Goal: Transaction & Acquisition: Purchase product/service

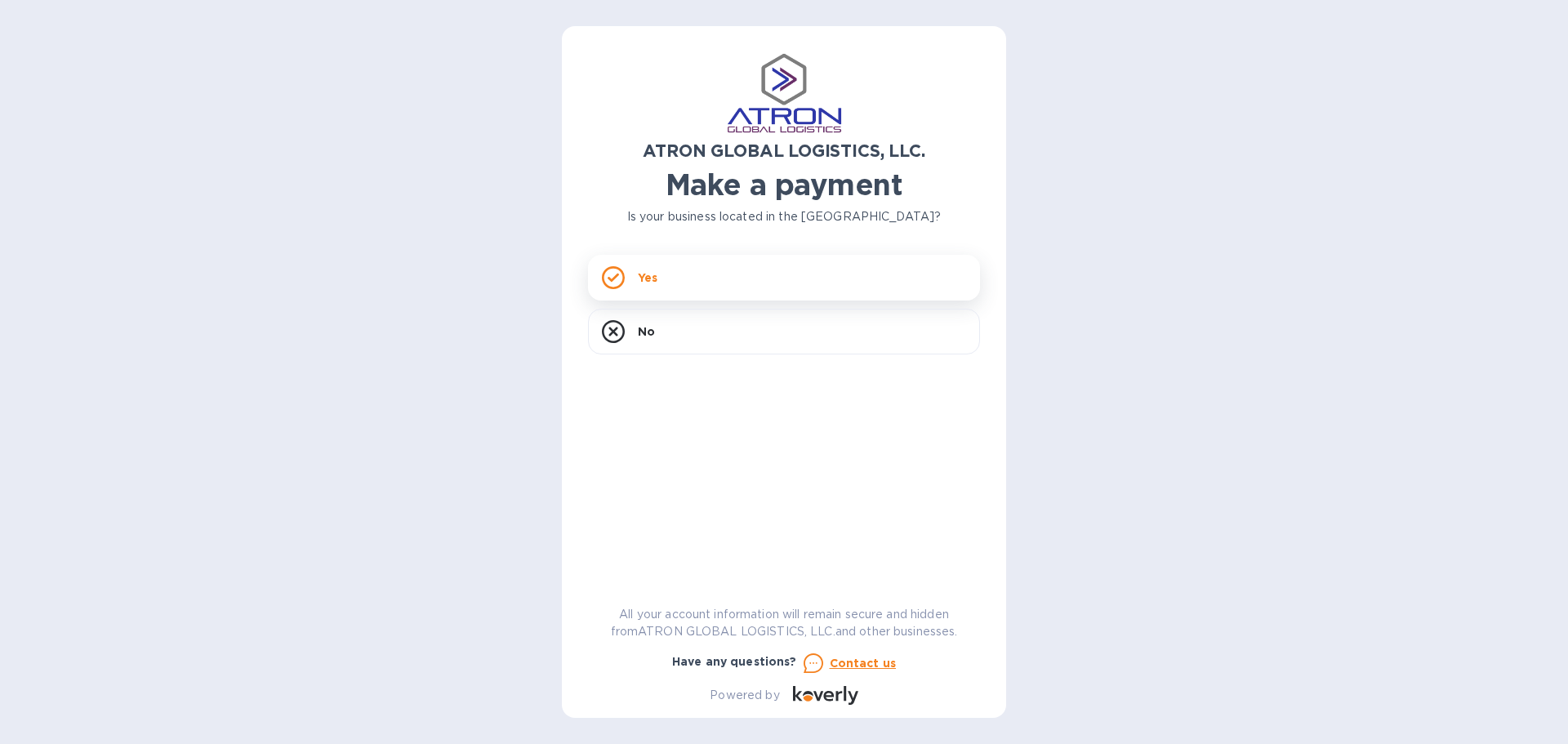
click at [697, 284] on div "Yes" at bounding box center [784, 277] width 392 height 46
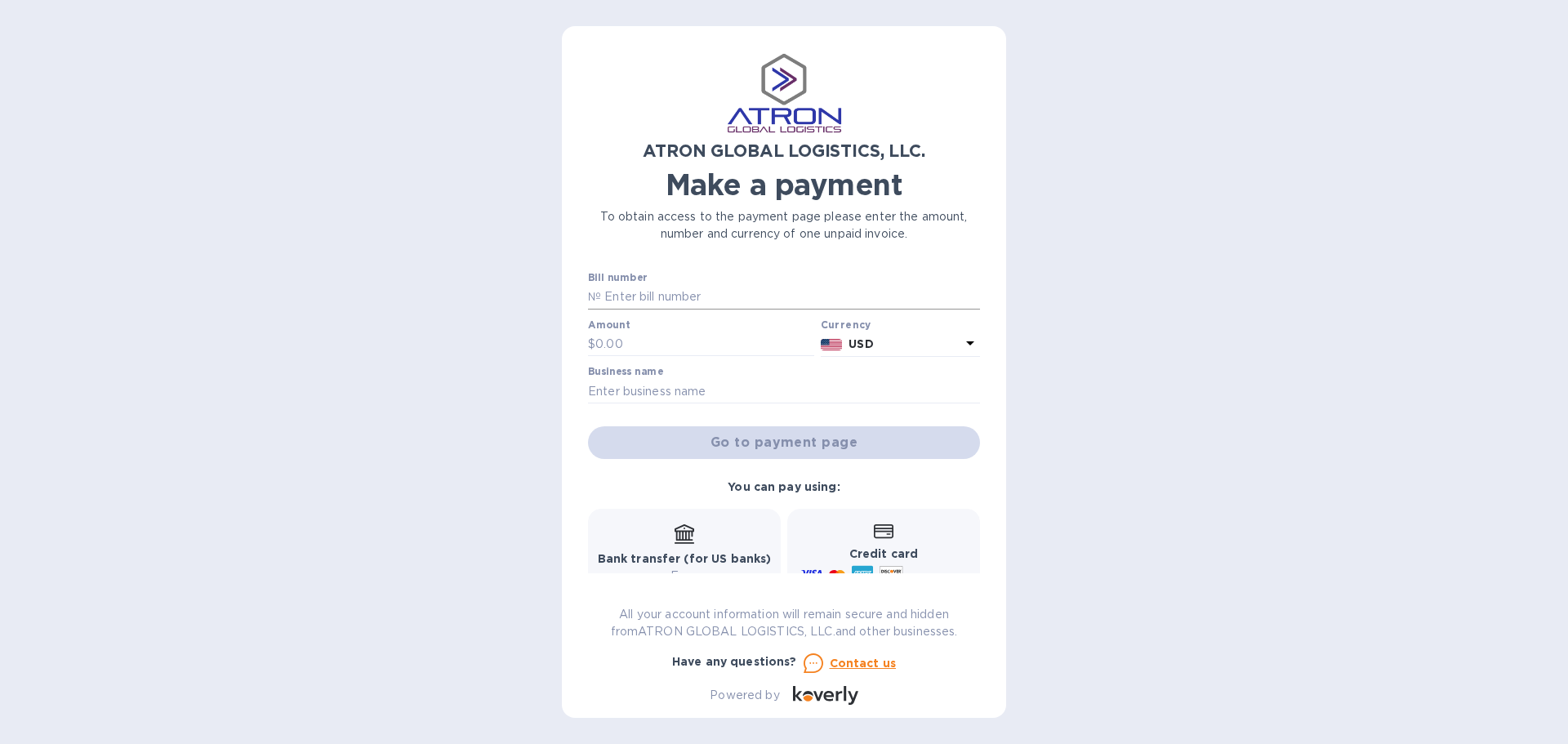
click at [704, 293] on input "text" at bounding box center [790, 297] width 379 height 25
type input "123"
type input "5,000"
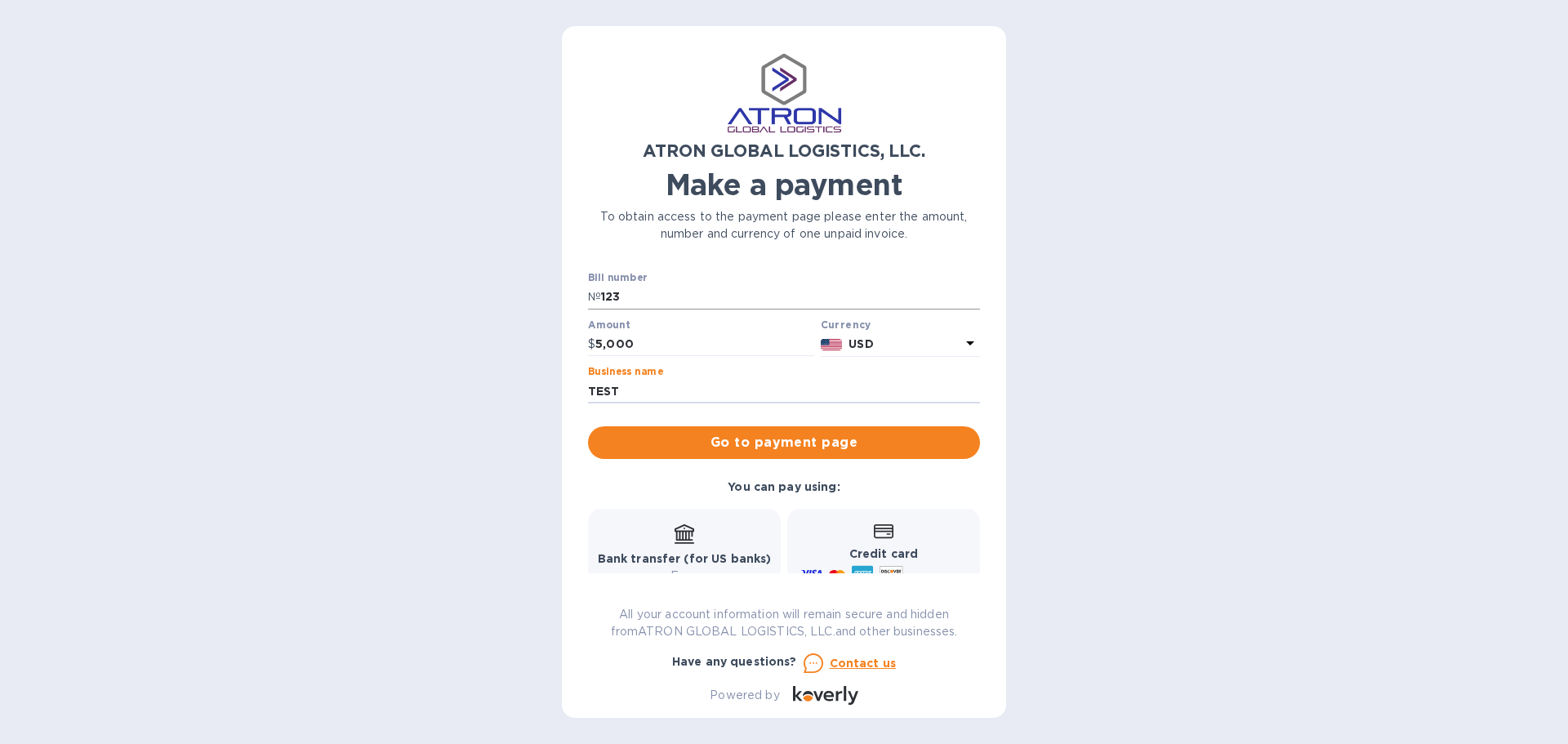
type input "TEST"
click at [897, 445] on span "Go to payment page" at bounding box center [784, 443] width 366 height 20
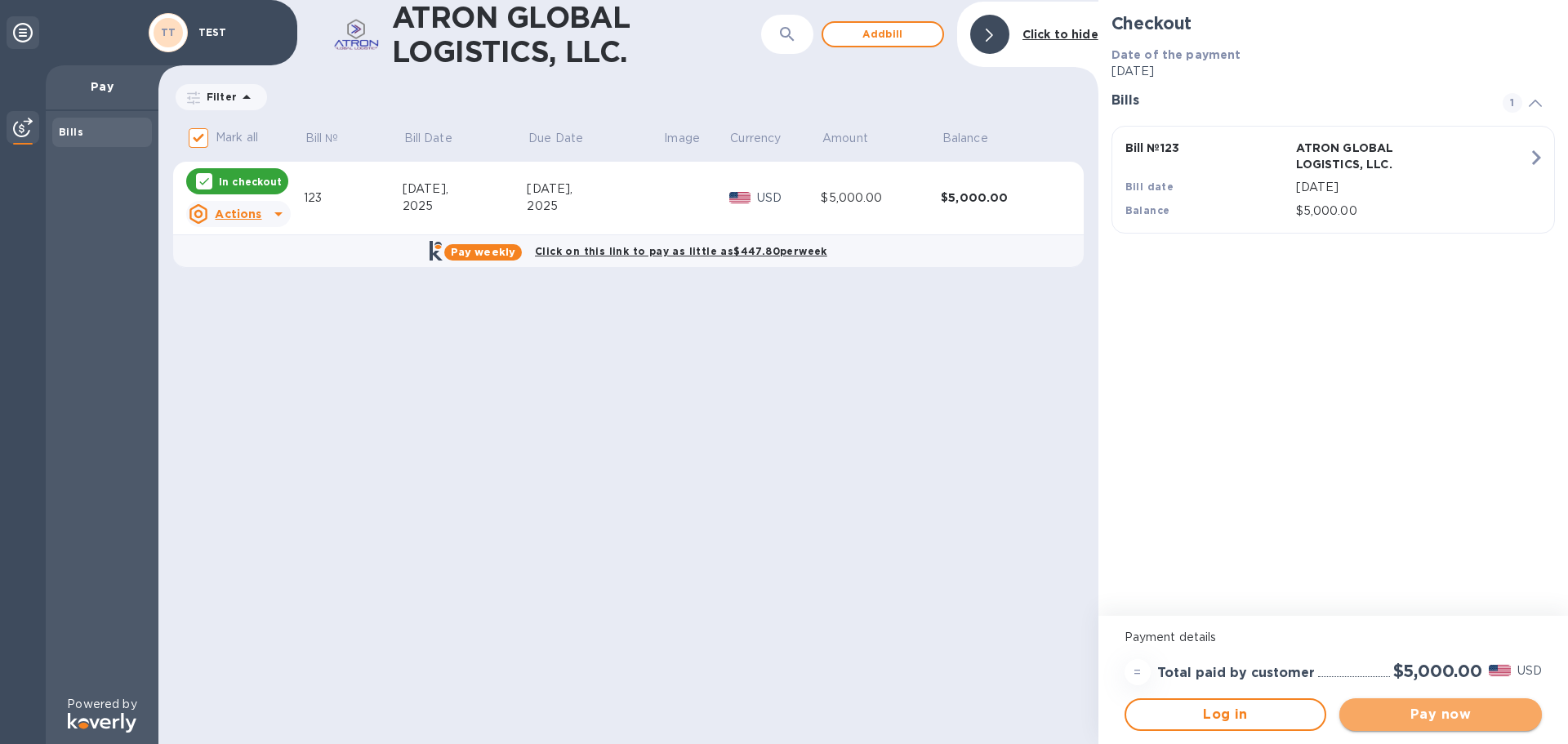
click at [1471, 719] on span "Pay now" at bounding box center [1440, 715] width 176 height 20
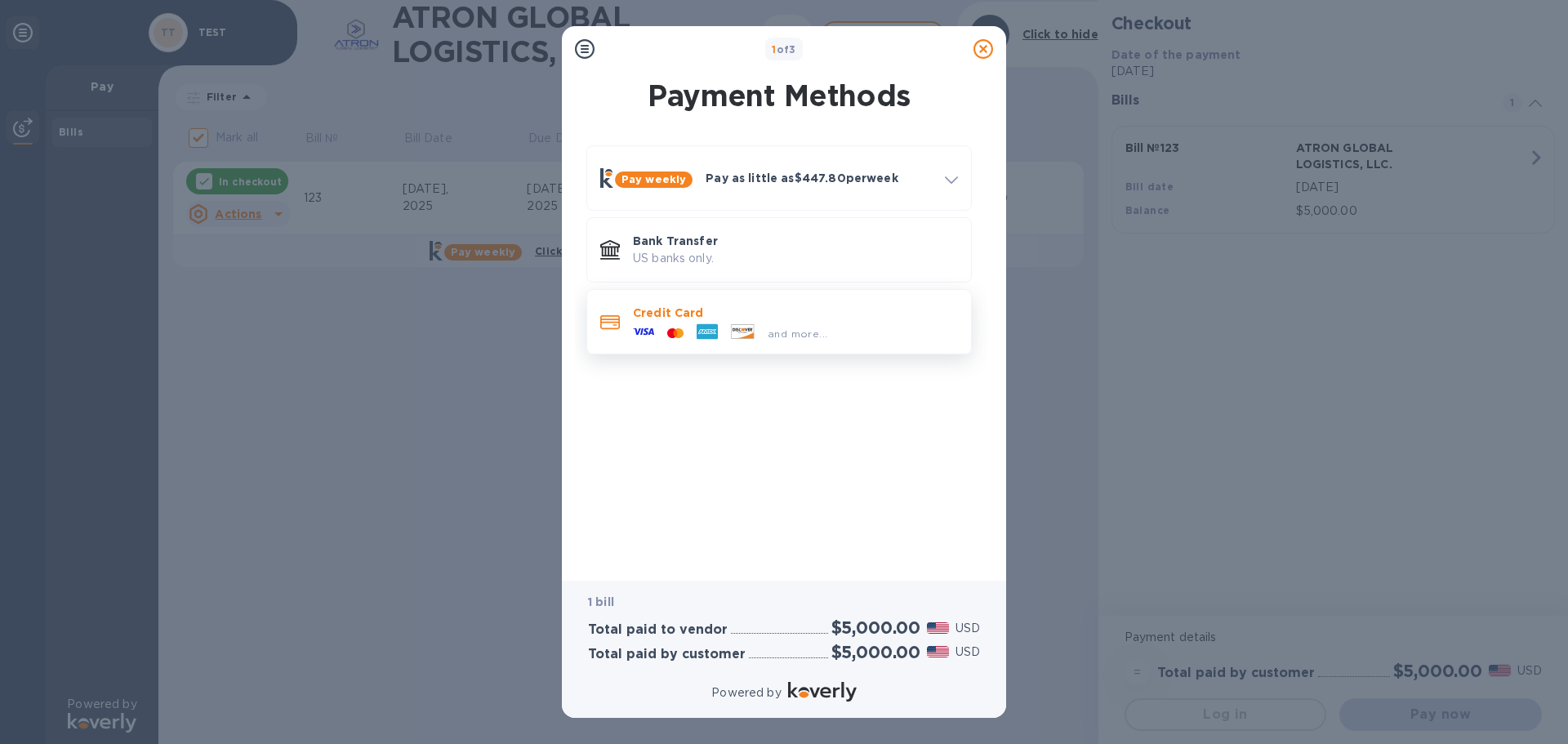
click at [779, 312] on p "Credit Card" at bounding box center [795, 313] width 325 height 16
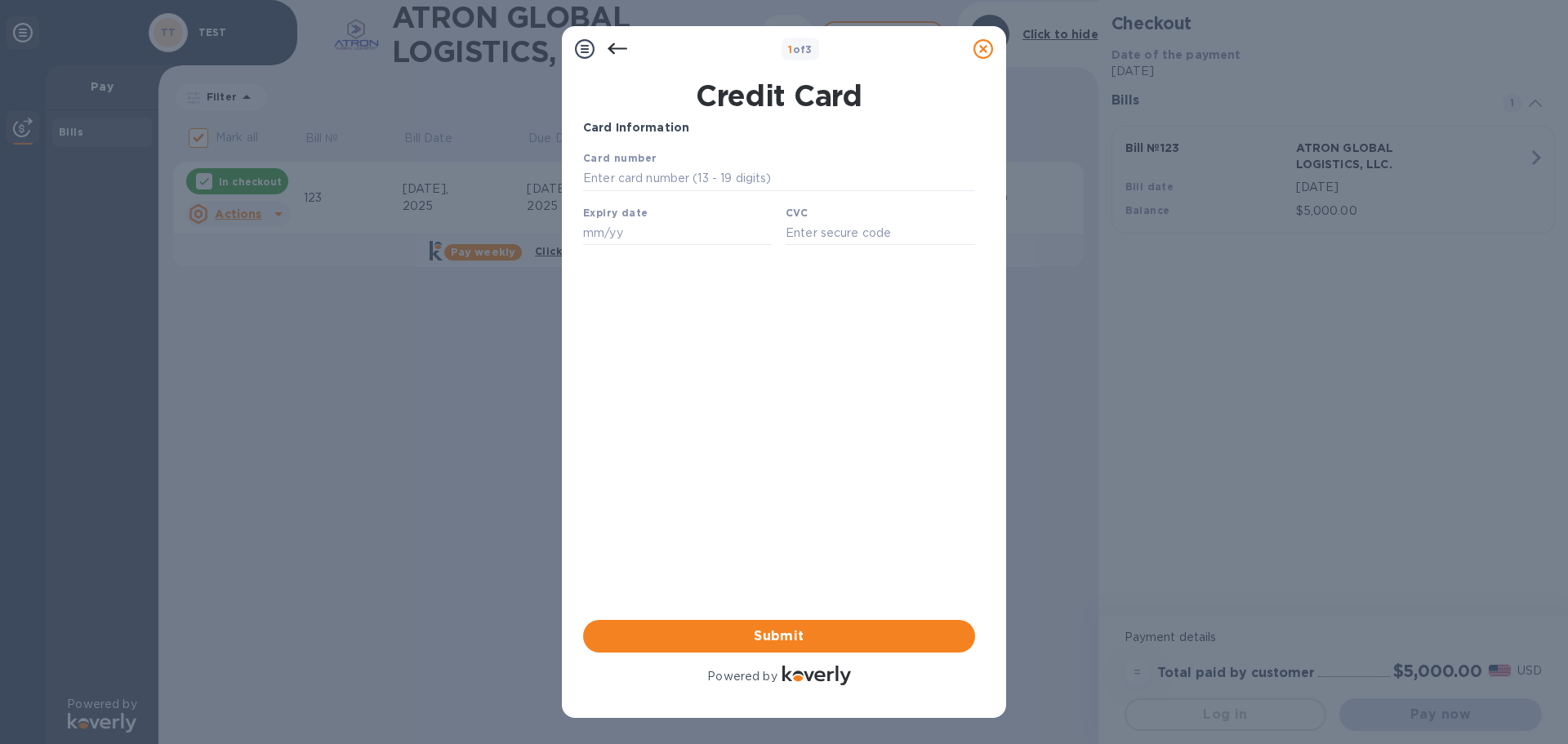
click at [613, 45] on icon at bounding box center [617, 49] width 20 height 11
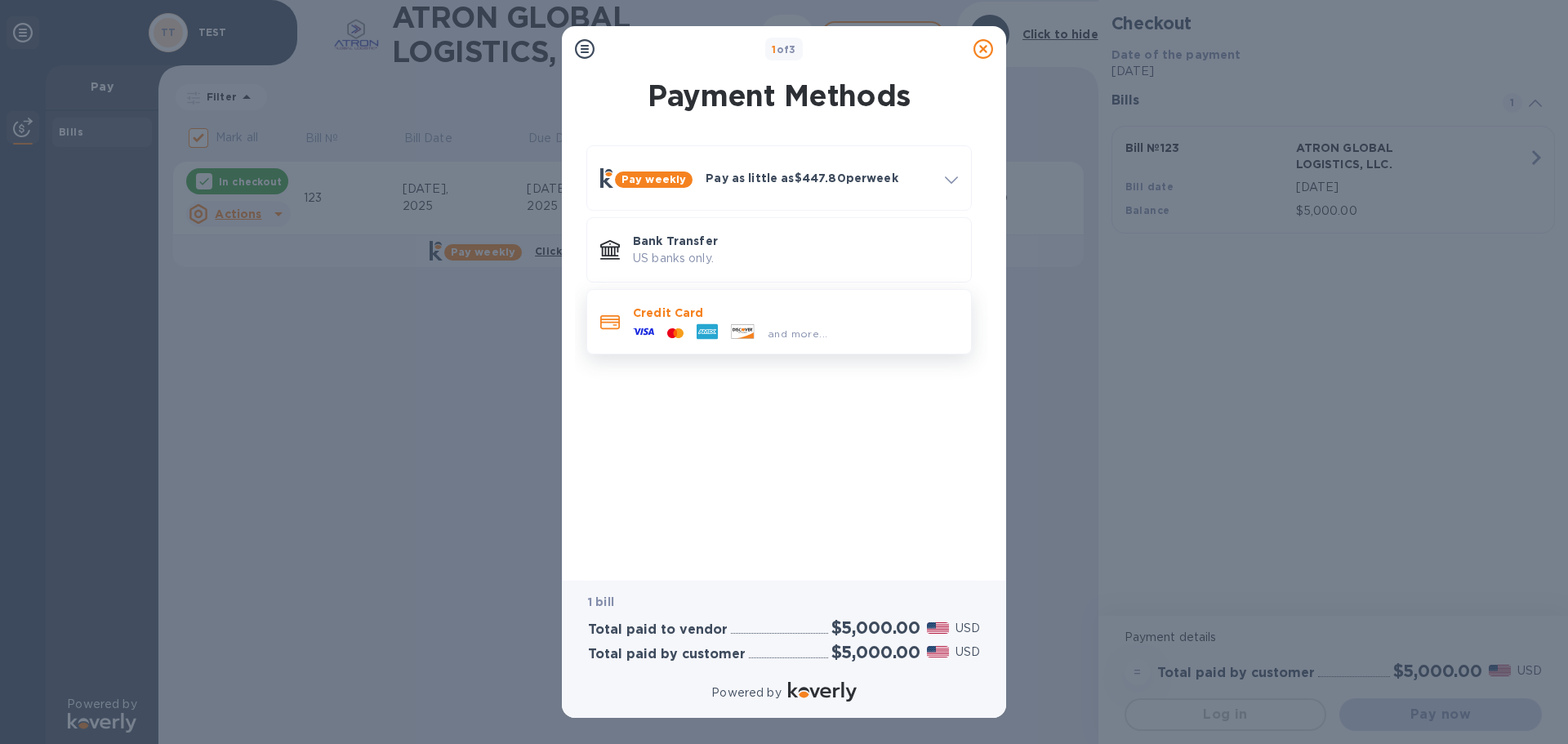
click at [790, 331] on span "and more..." at bounding box center [797, 333] width 60 height 12
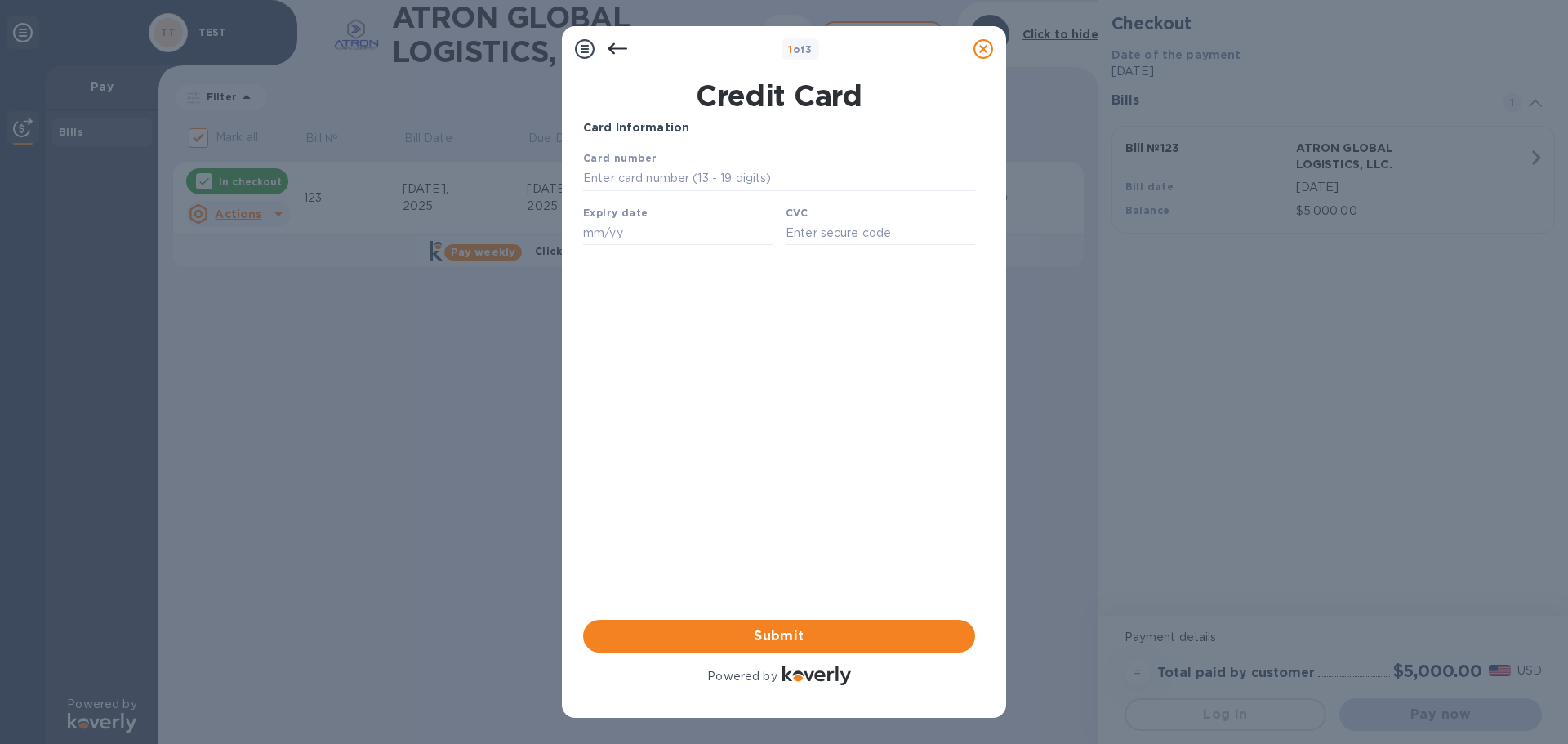
click at [611, 52] on icon at bounding box center [617, 49] width 20 height 20
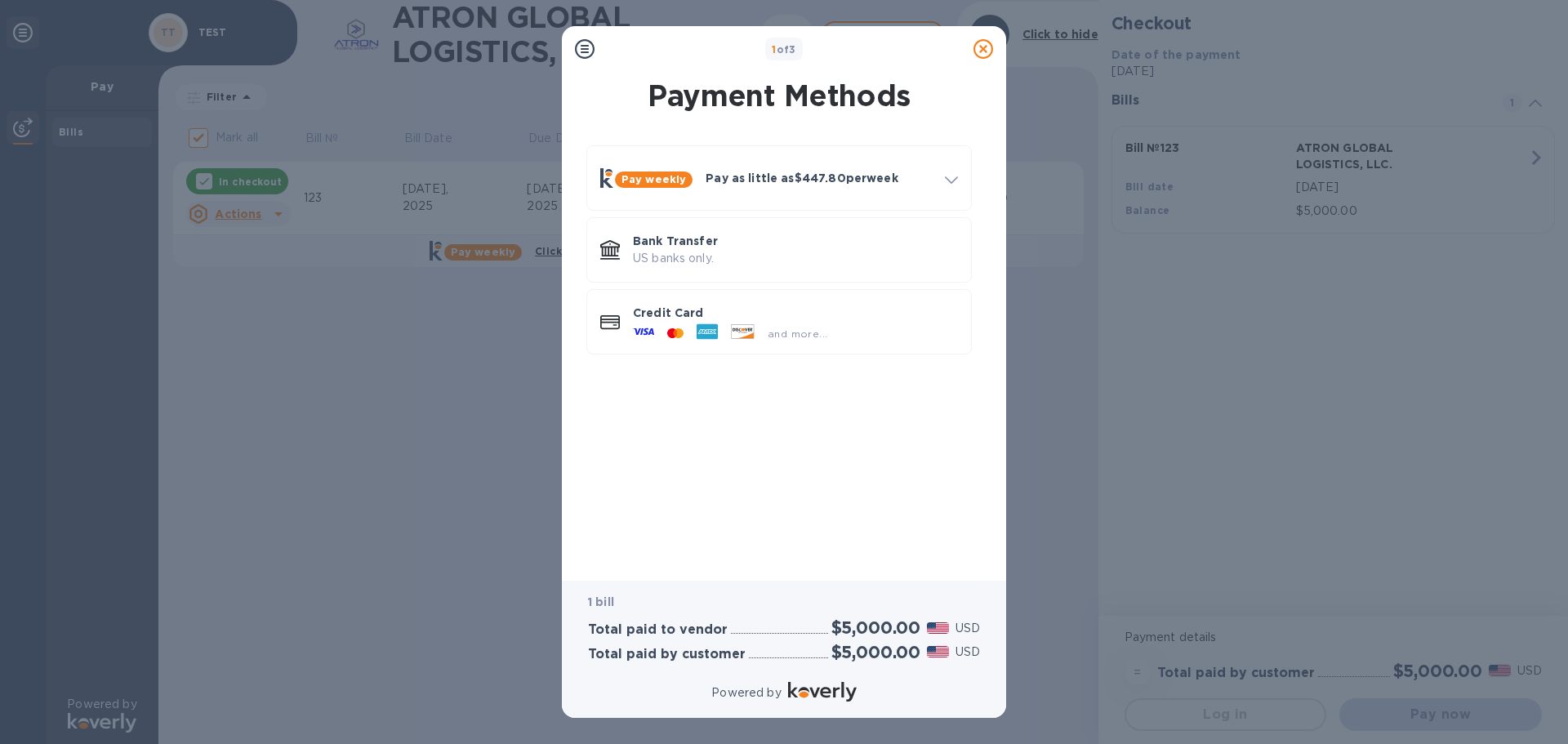
click at [612, 52] on div "1 of 3" at bounding box center [784, 49] width 366 height 24
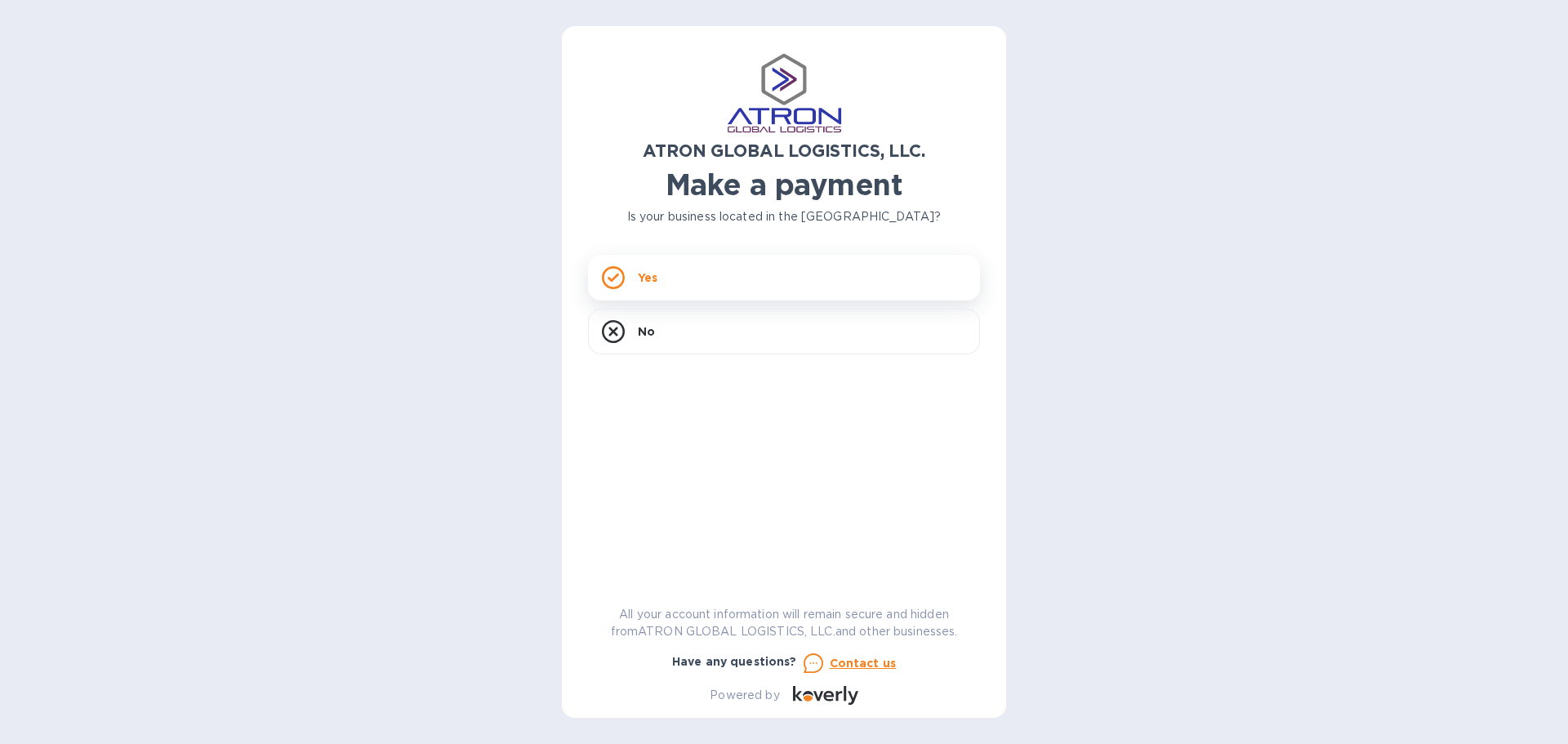
click at [705, 270] on div "Yes" at bounding box center [784, 277] width 392 height 46
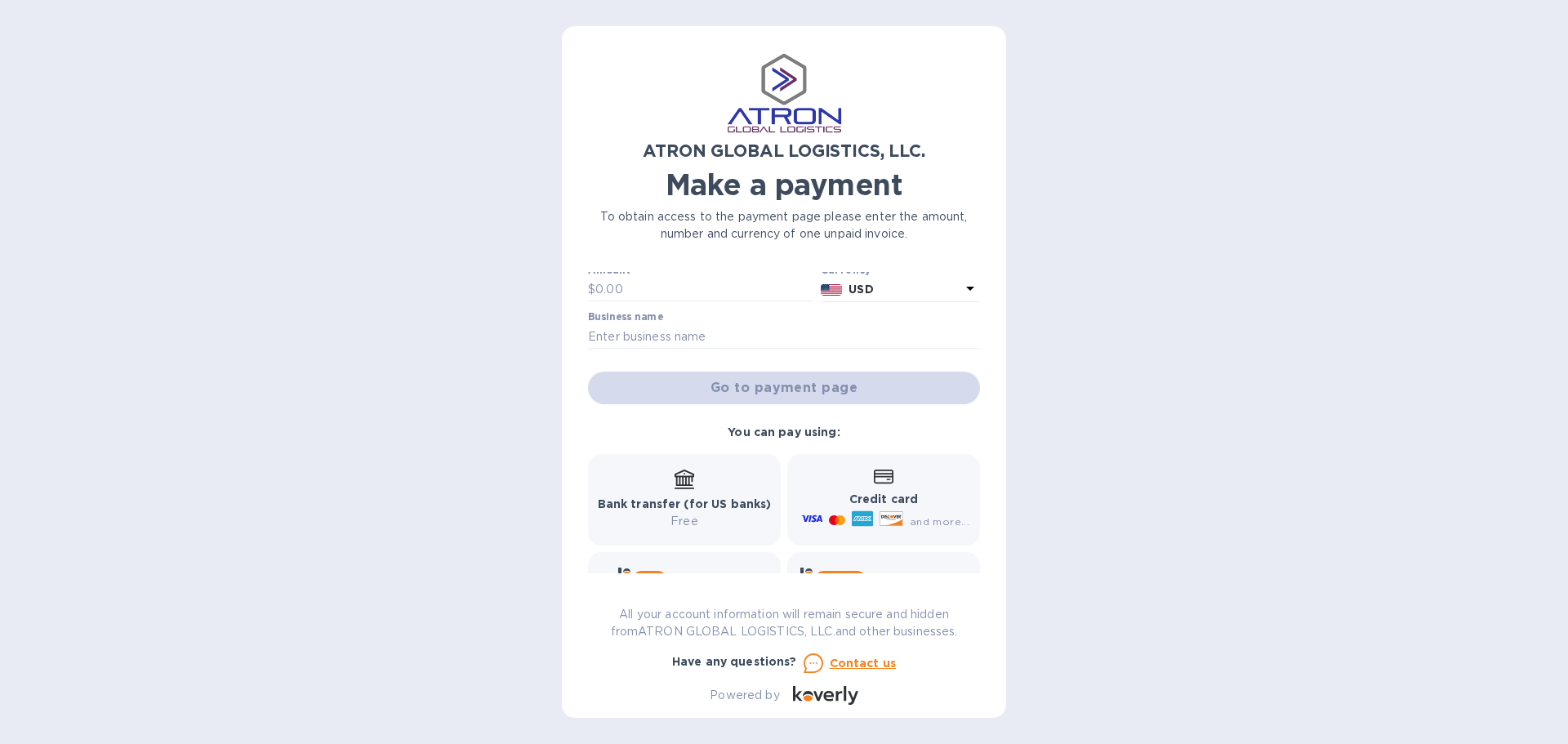
scroll to position [135, 0]
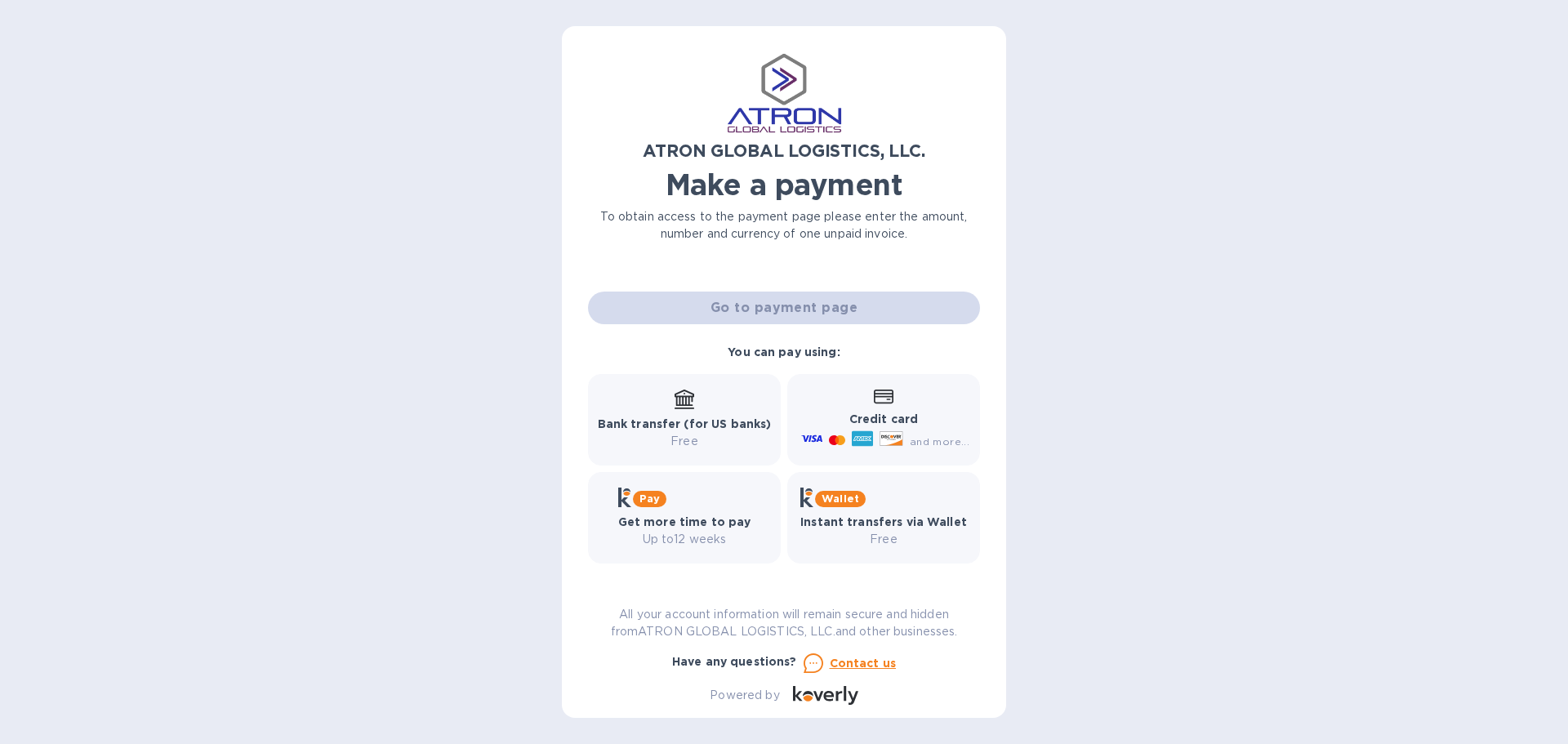
click at [924, 431] on div "and more..." at bounding box center [886, 441] width 178 height 26
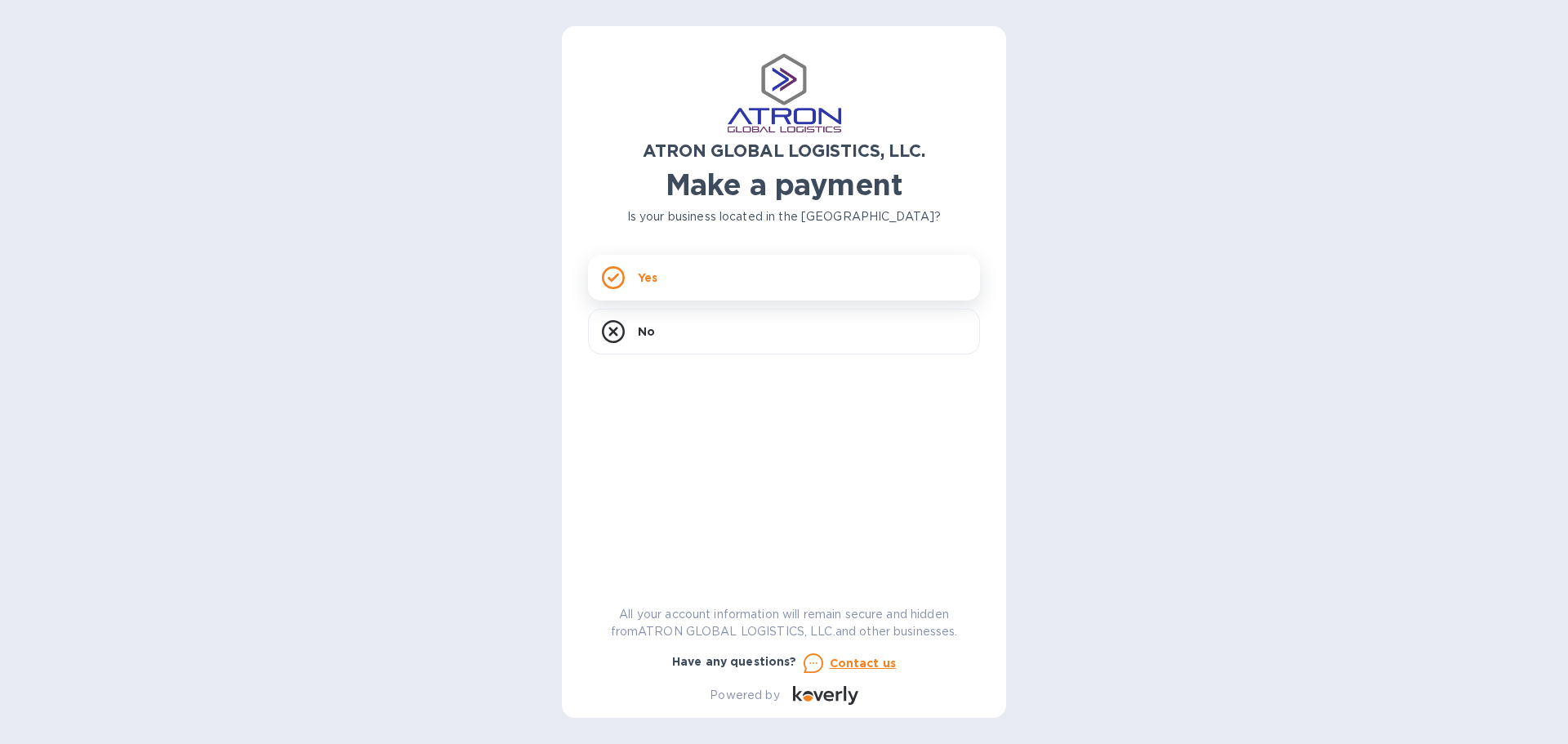
click at [683, 265] on div "Yes" at bounding box center [784, 277] width 392 height 46
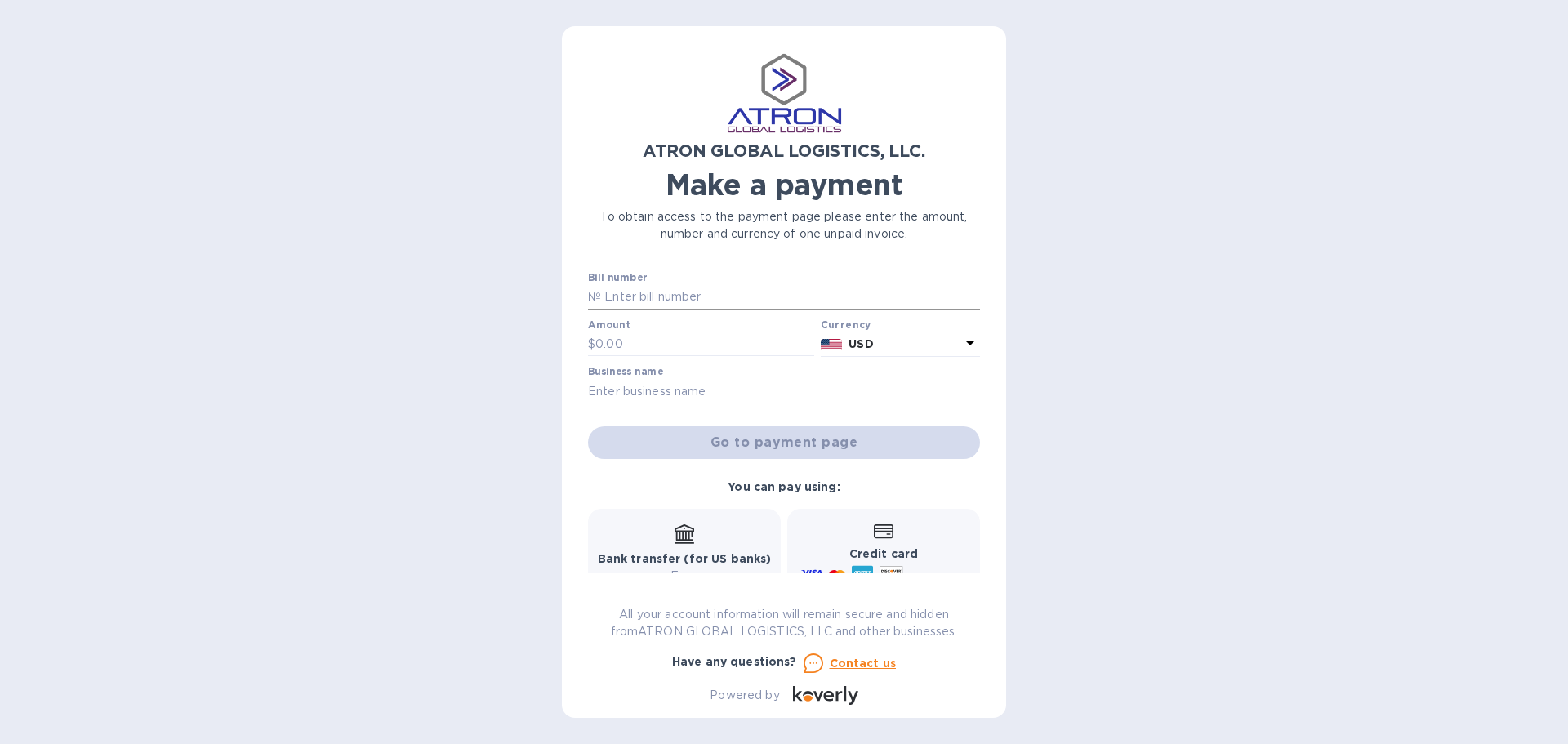
click at [659, 299] on input "text" at bounding box center [790, 297] width 379 height 25
type input "123"
type input "100"
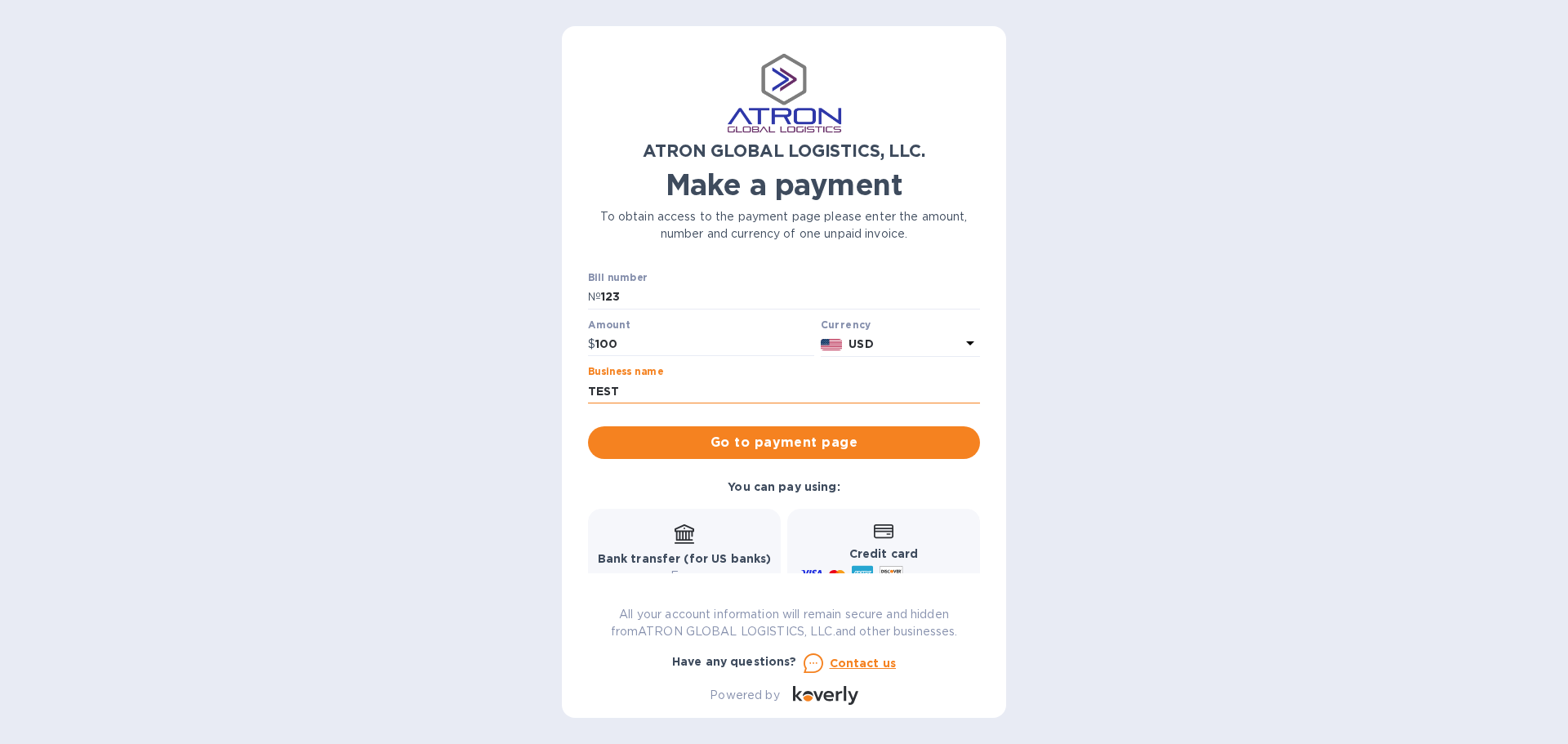
type input "TEST"
click at [829, 443] on span "Go to payment page" at bounding box center [784, 443] width 366 height 20
